Goal: Find specific page/section: Find specific page/section

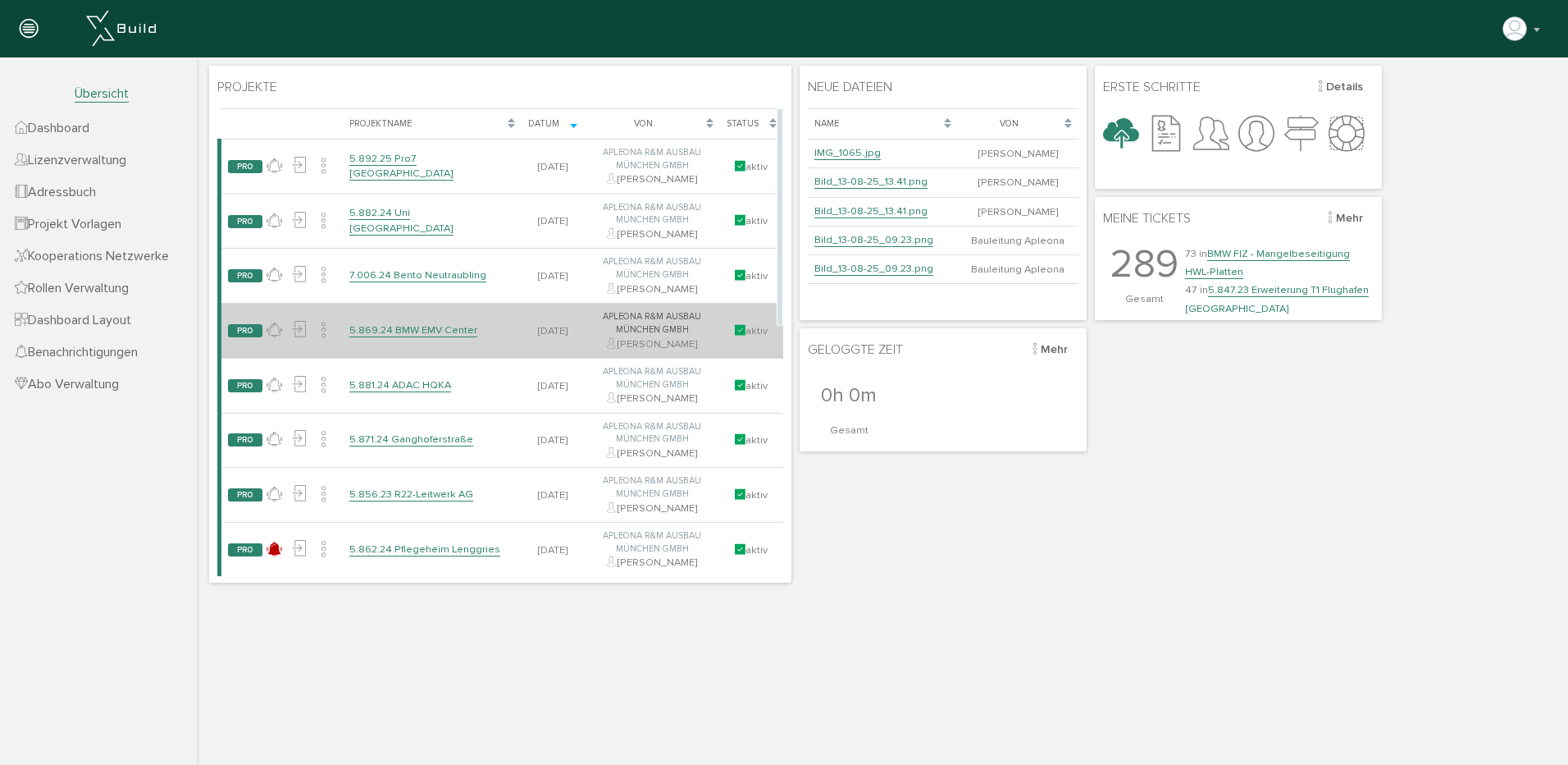
click at [408, 324] on link "5.869.24 BMW EMV Center" at bounding box center [413, 330] width 128 height 14
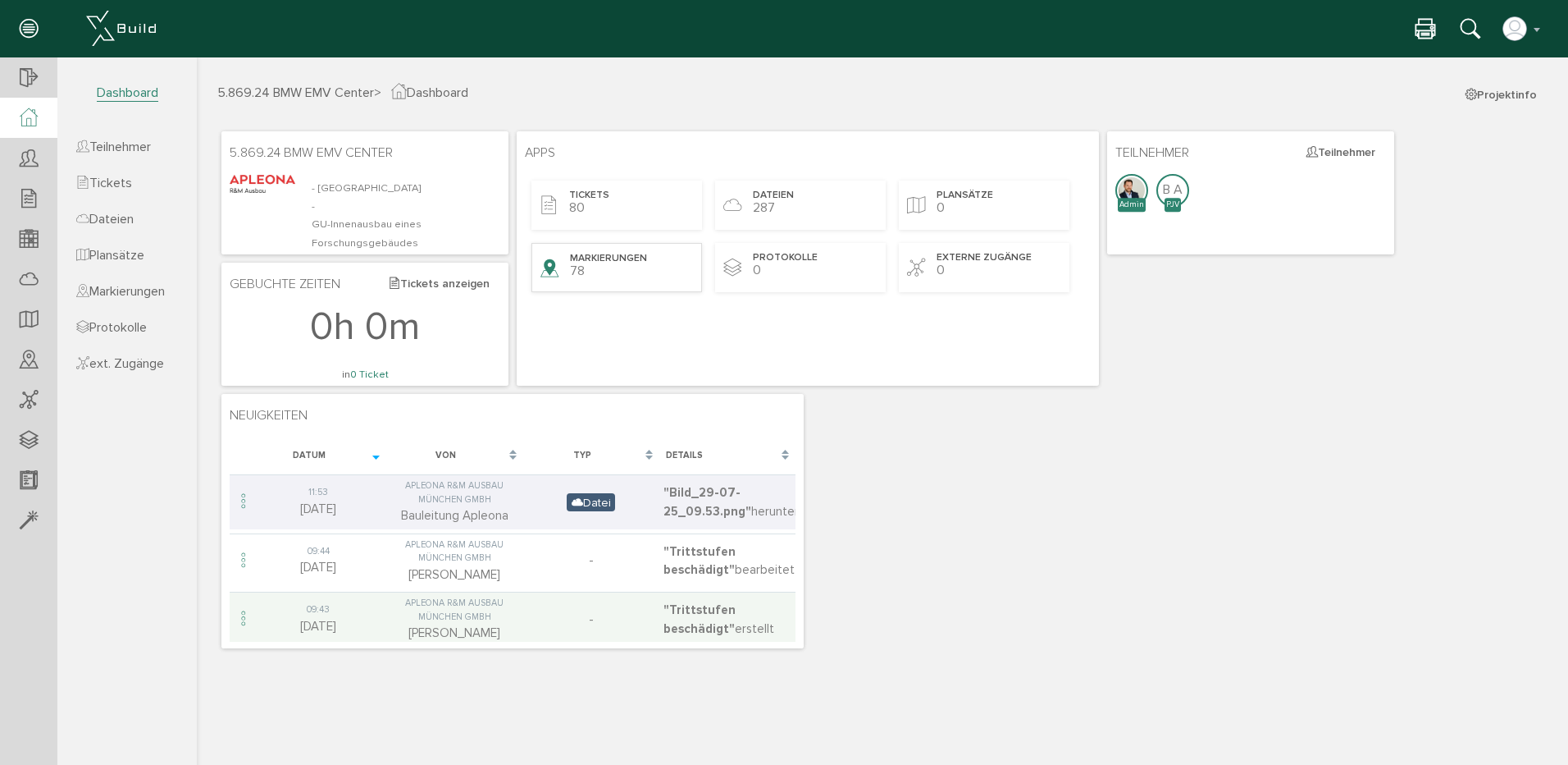
click at [584, 260] on span "Markierungen" at bounding box center [608, 259] width 77 height 14
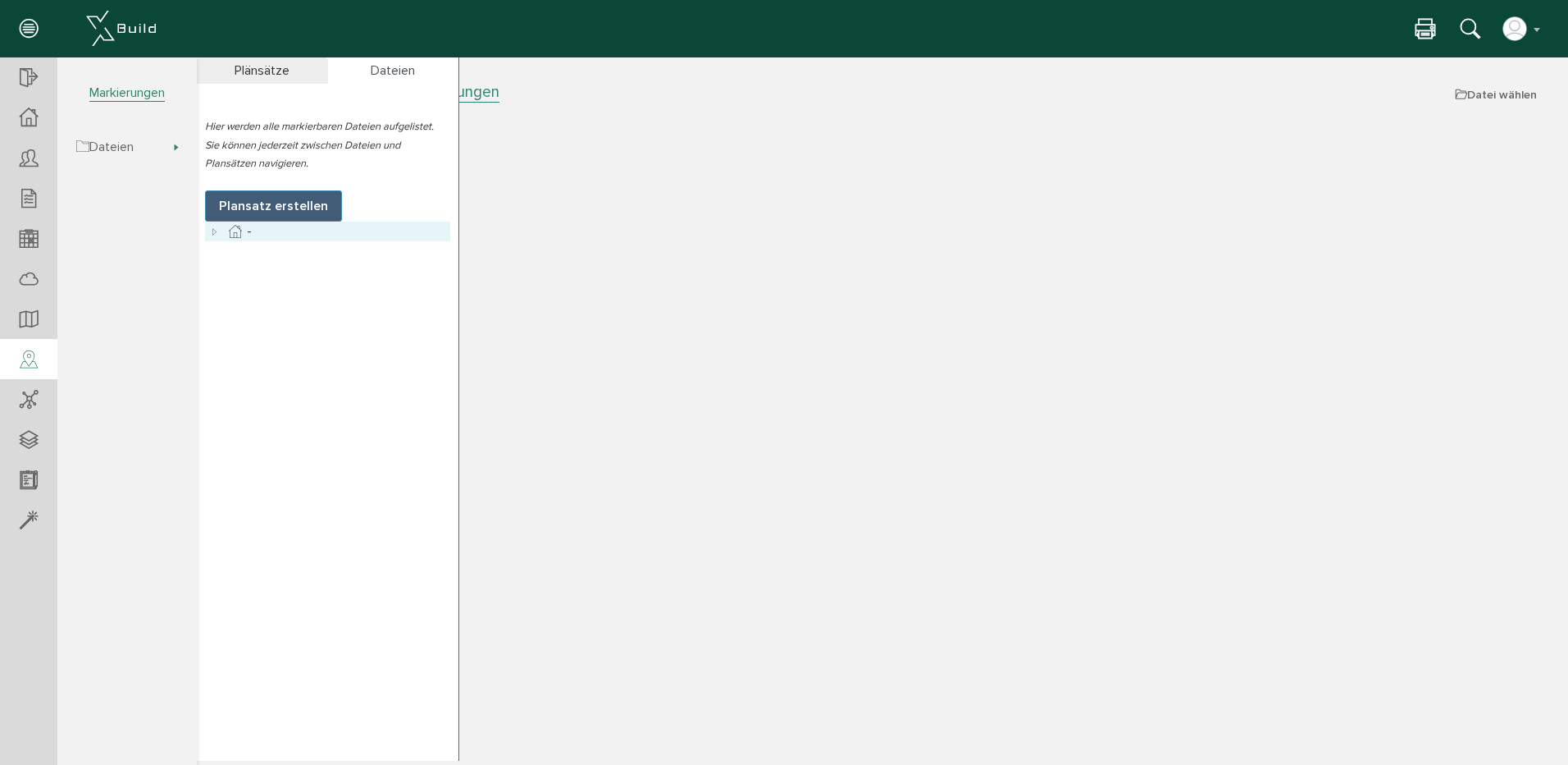
click at [215, 233] on icon at bounding box center [214, 231] width 20 height 20
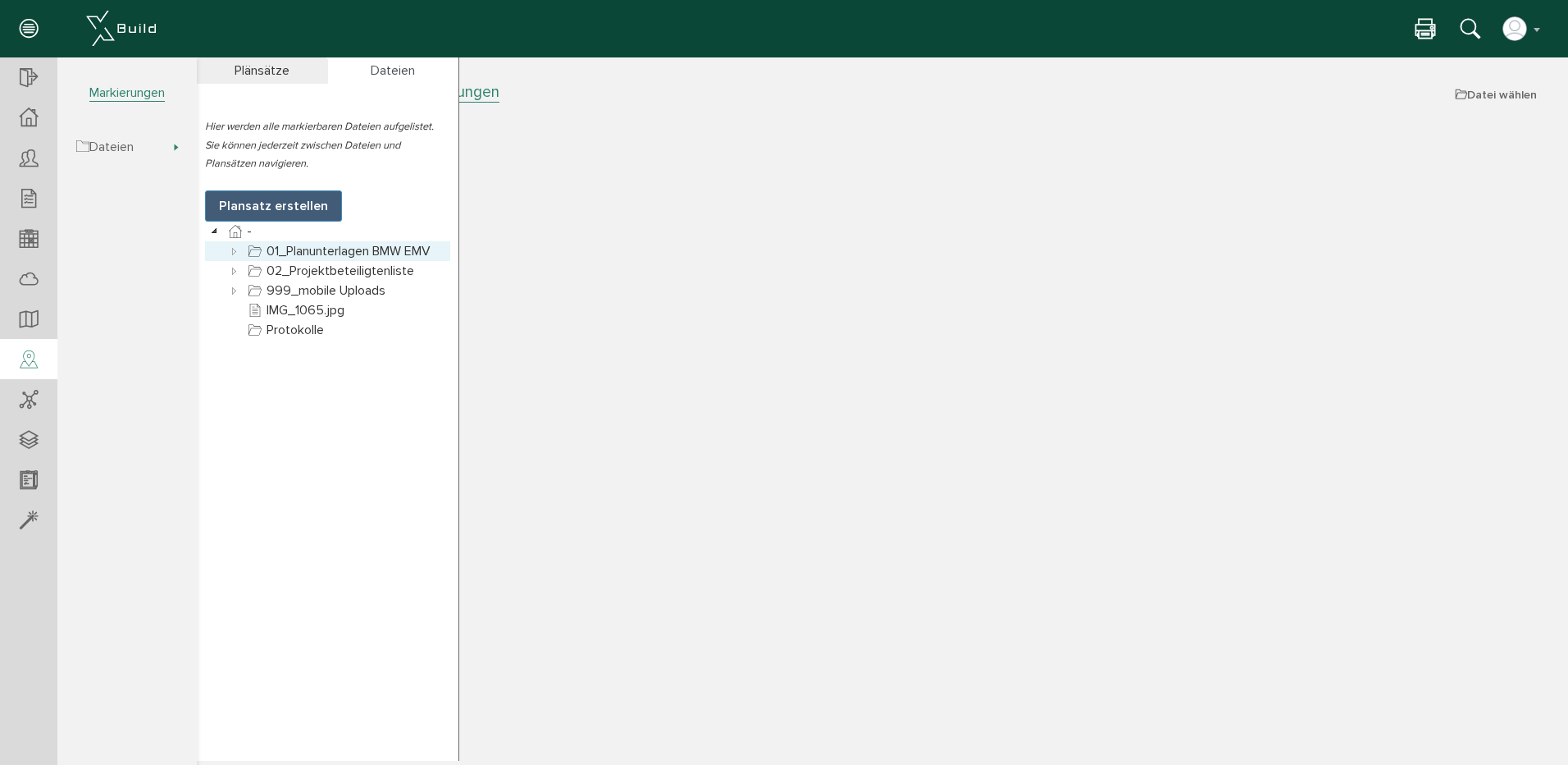
click at [291, 245] on link "01_Planunterlagen BMW EMV" at bounding box center [339, 251] width 189 height 20
click at [233, 252] on icon at bounding box center [234, 251] width 20 height 20
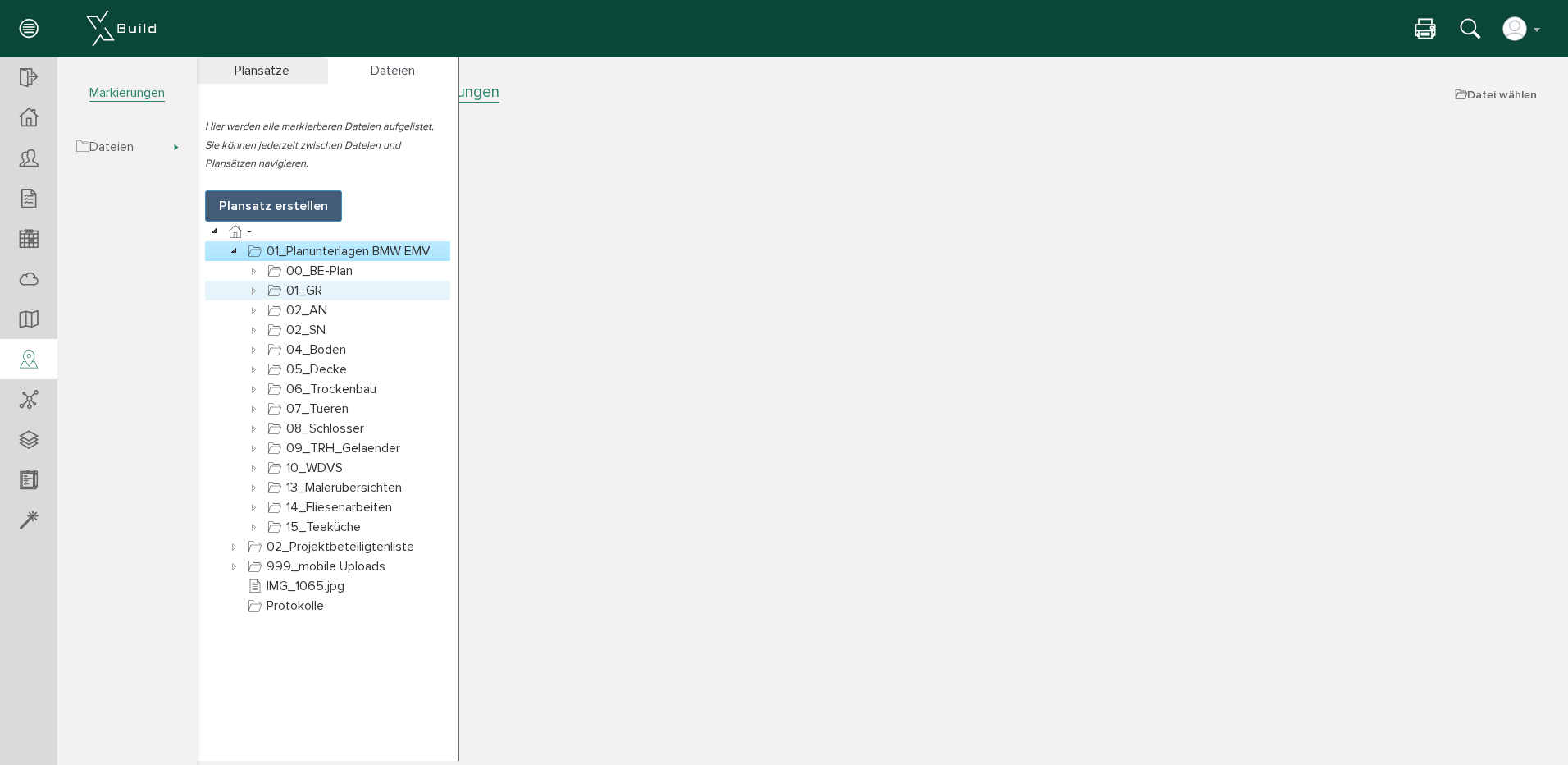
click at [251, 290] on icon at bounding box center [255, 290] width 20 height 20
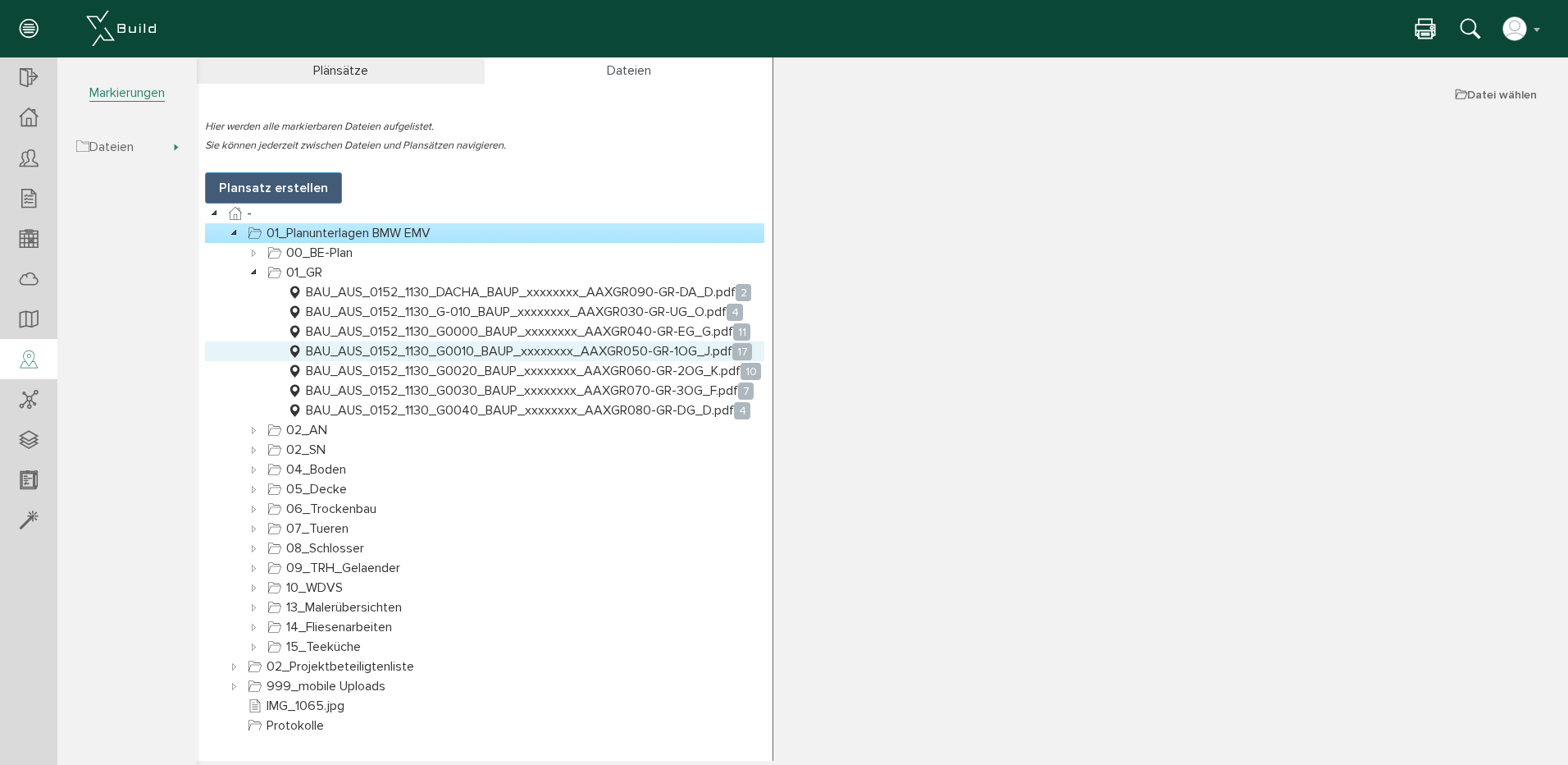
click at [414, 348] on link "BAU_AUS_0152_1130_G0010_BAUP_xxxxxxxx_AAXGR050-GR-1OG_J.pdf 17" at bounding box center [520, 351] width 472 height 20
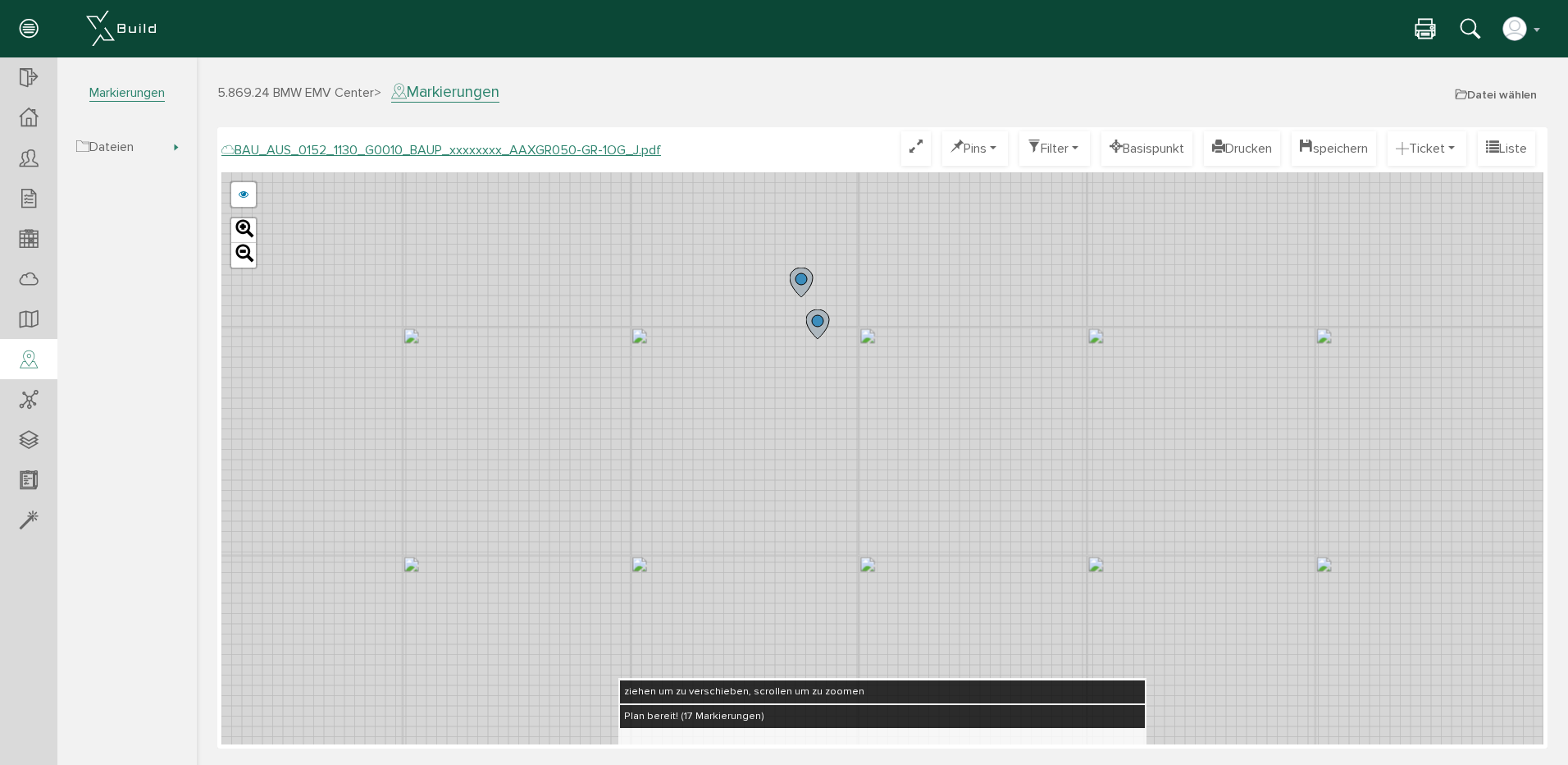
drag, startPoint x: 812, startPoint y: 280, endPoint x: 827, endPoint y: 430, distance: 150.7
click at [828, 432] on div "BAU_AUS_0152_1130_G0010_BAUP_xxxxxxxx_AAXGR050-GR-1OG_E.pdf abbrechen Leaflet" at bounding box center [882, 458] width 1322 height 572
click at [818, 316] on circle at bounding box center [818, 321] width 12 height 12
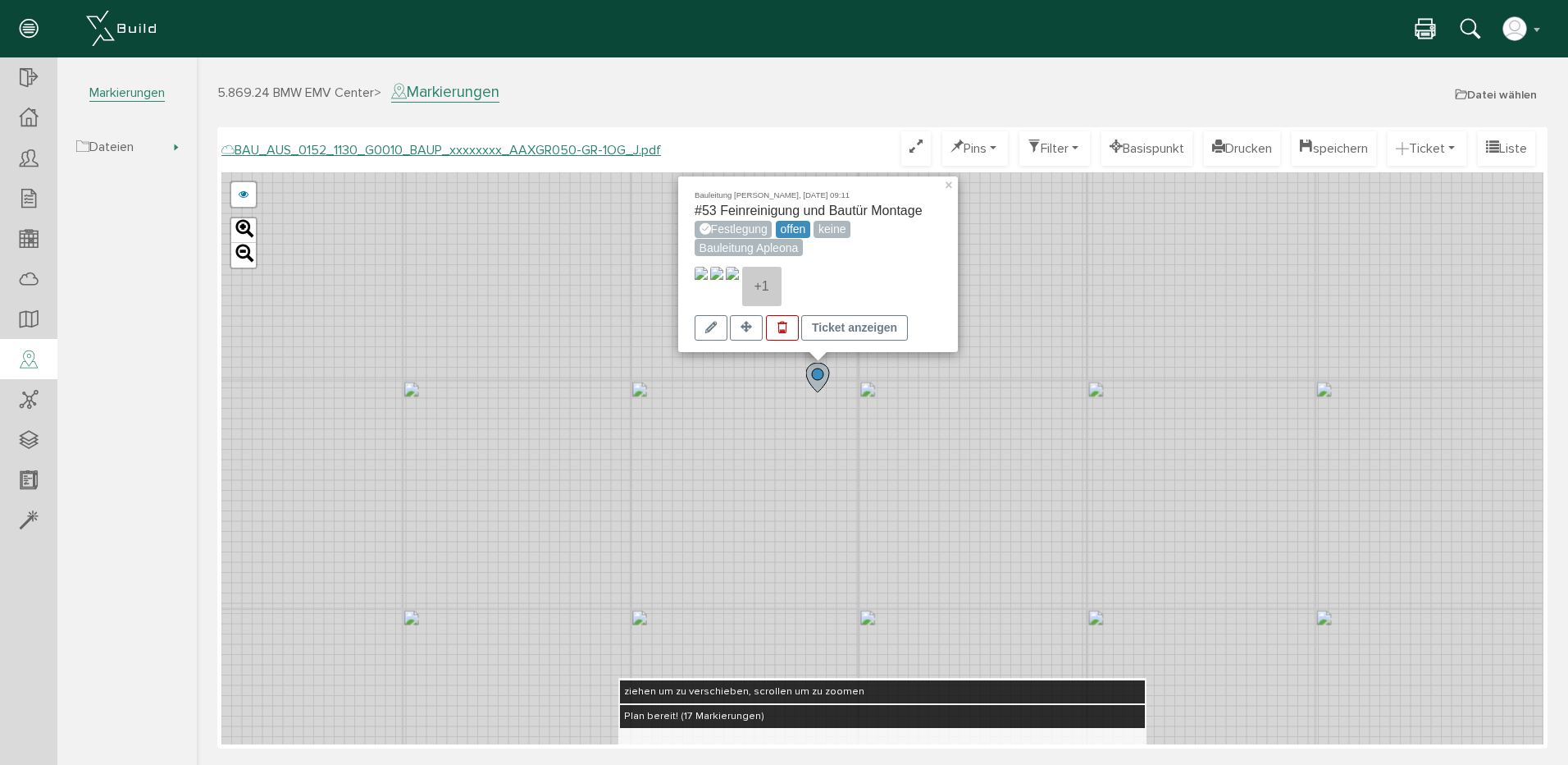
click at [769, 401] on div "Bauleitung [PERSON_NAME], [DATE] 09:11 #53 Feinreinigung und Bautür Montage Fes…" at bounding box center [882, 458] width 1322 height 572
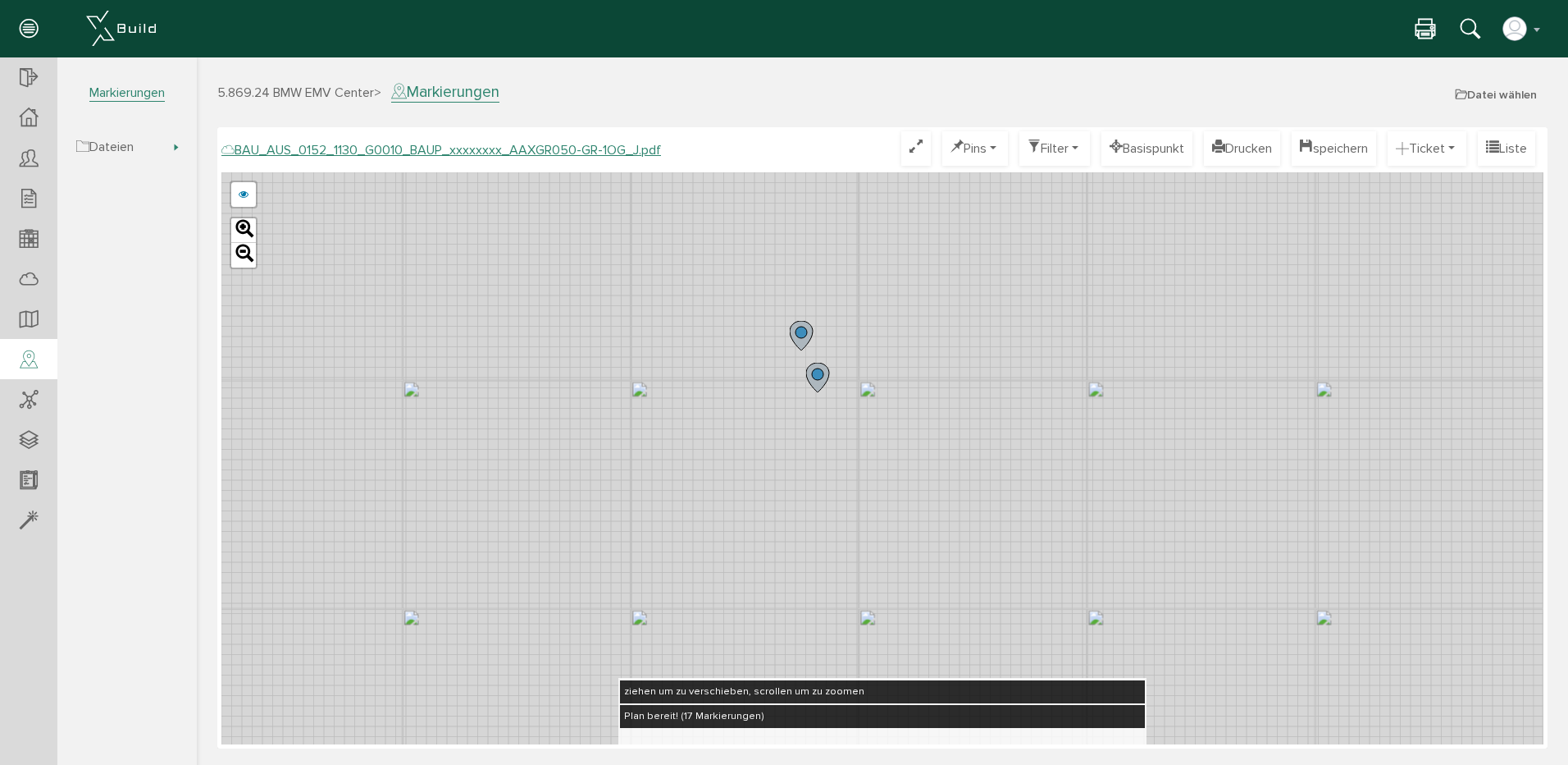
click at [794, 333] on icon at bounding box center [801, 335] width 23 height 29
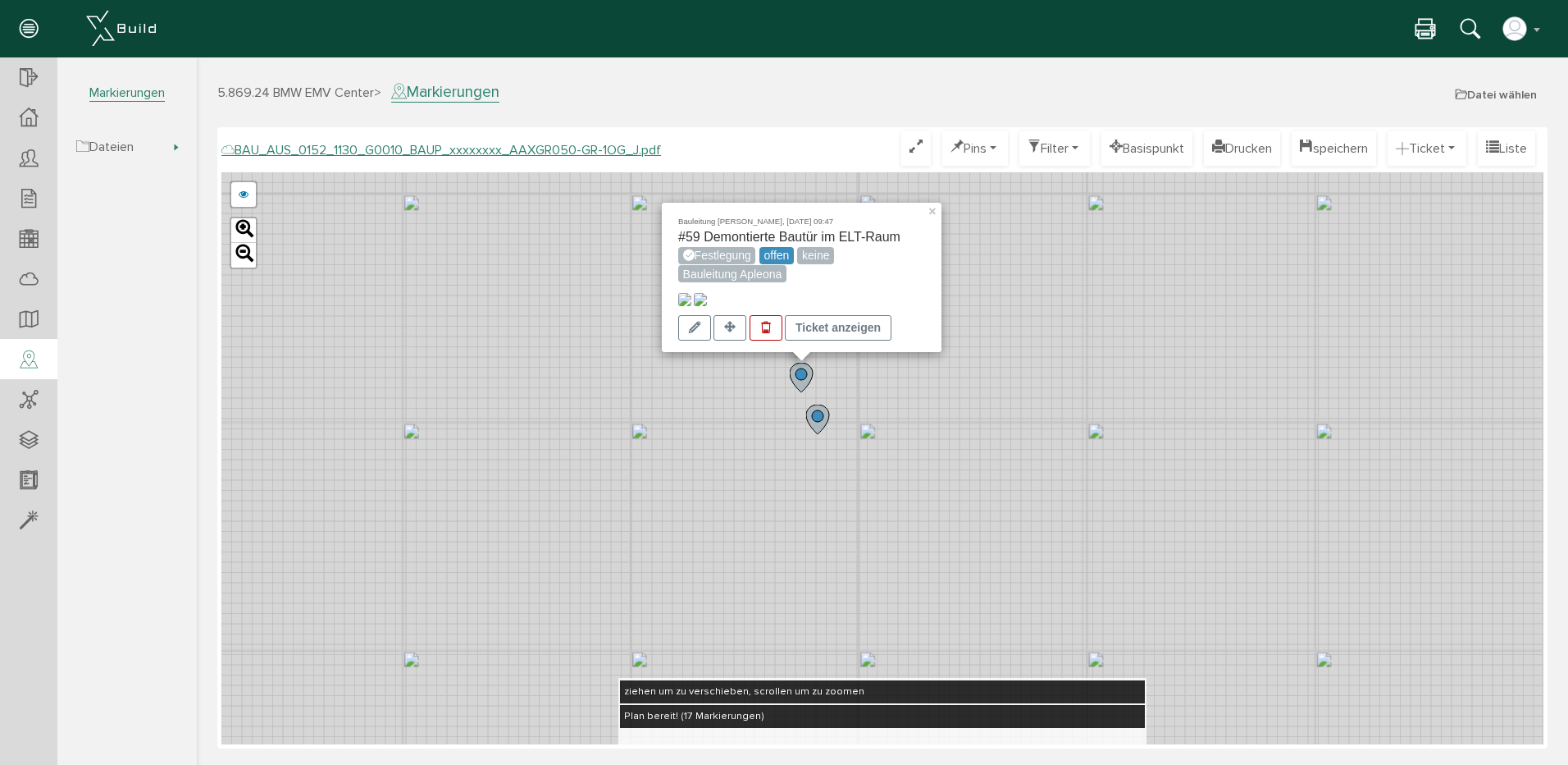
click at [815, 410] on icon at bounding box center [817, 419] width 23 height 29
